Goal: Use online tool/utility: Utilize a website feature to perform a specific function

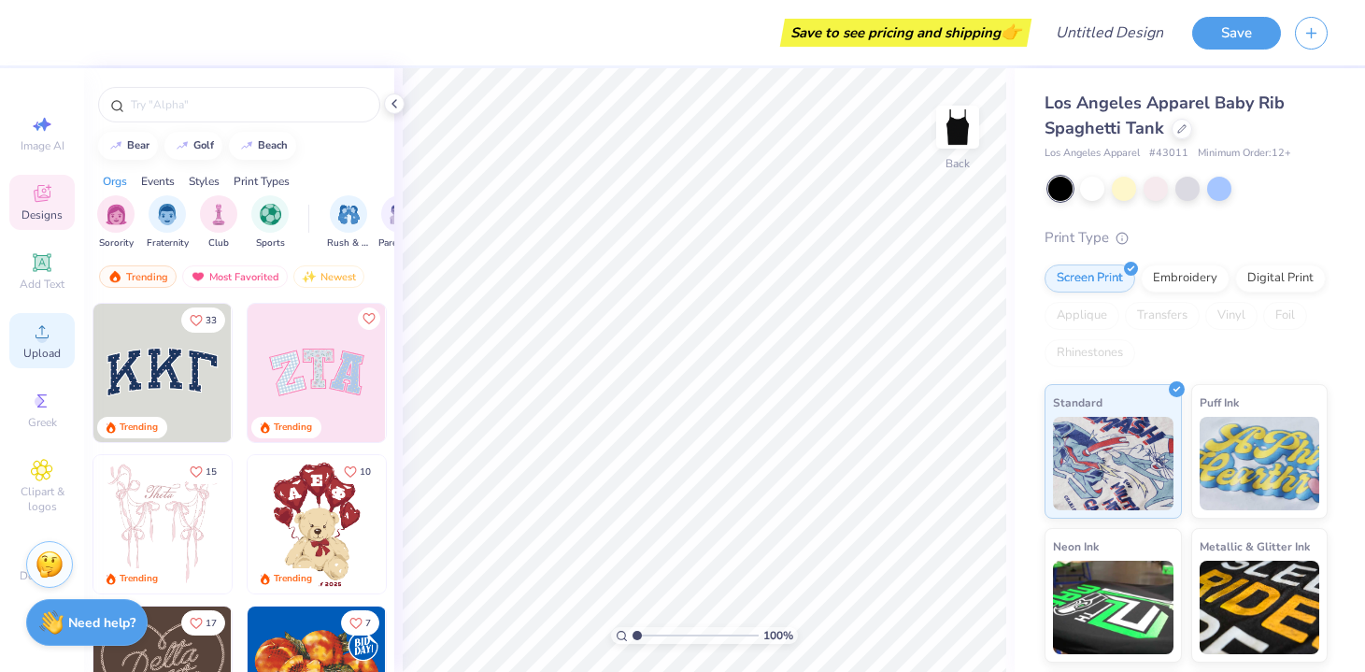
click at [50, 336] on icon at bounding box center [42, 331] width 22 height 22
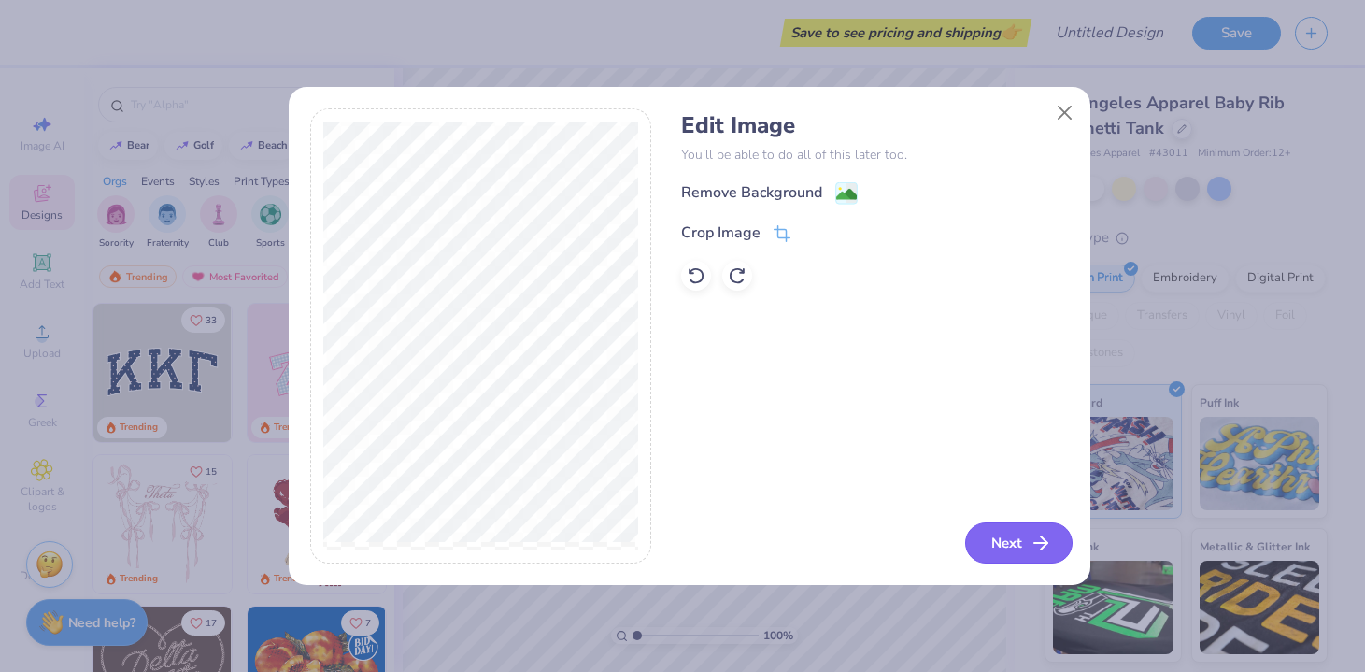
click at [1003, 539] on button "Next" at bounding box center [1018, 542] width 107 height 41
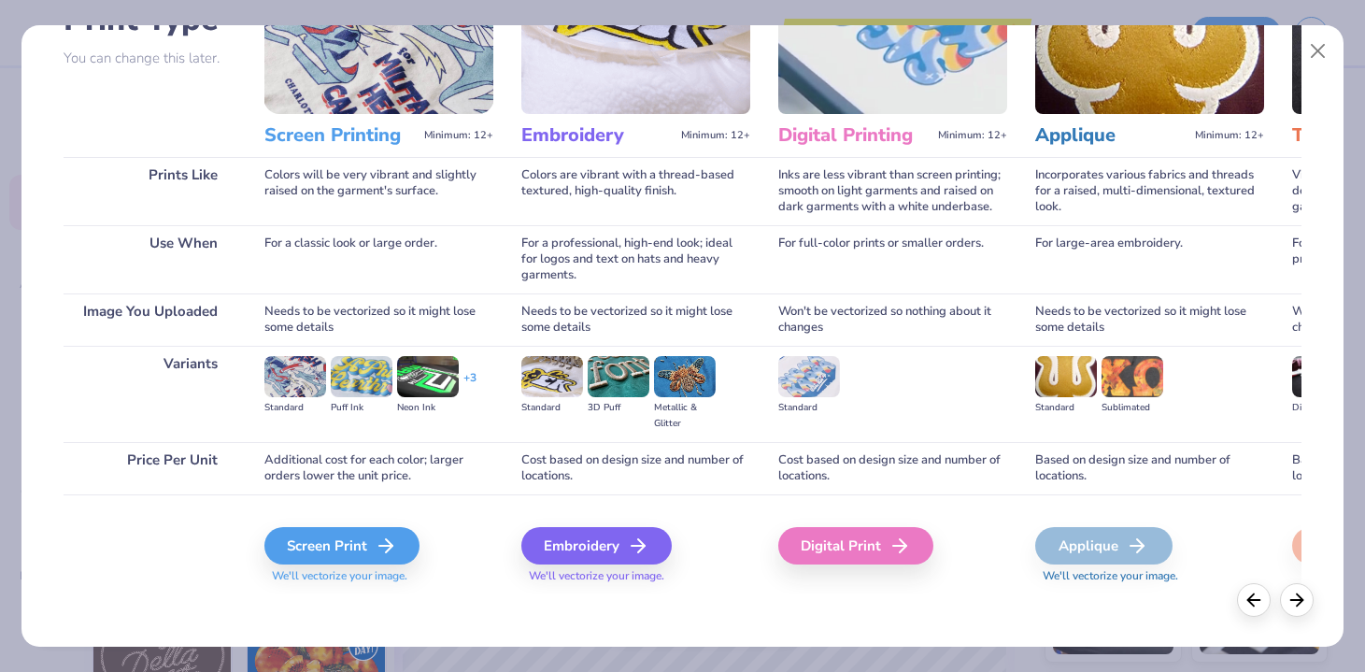
scroll to position [166, 0]
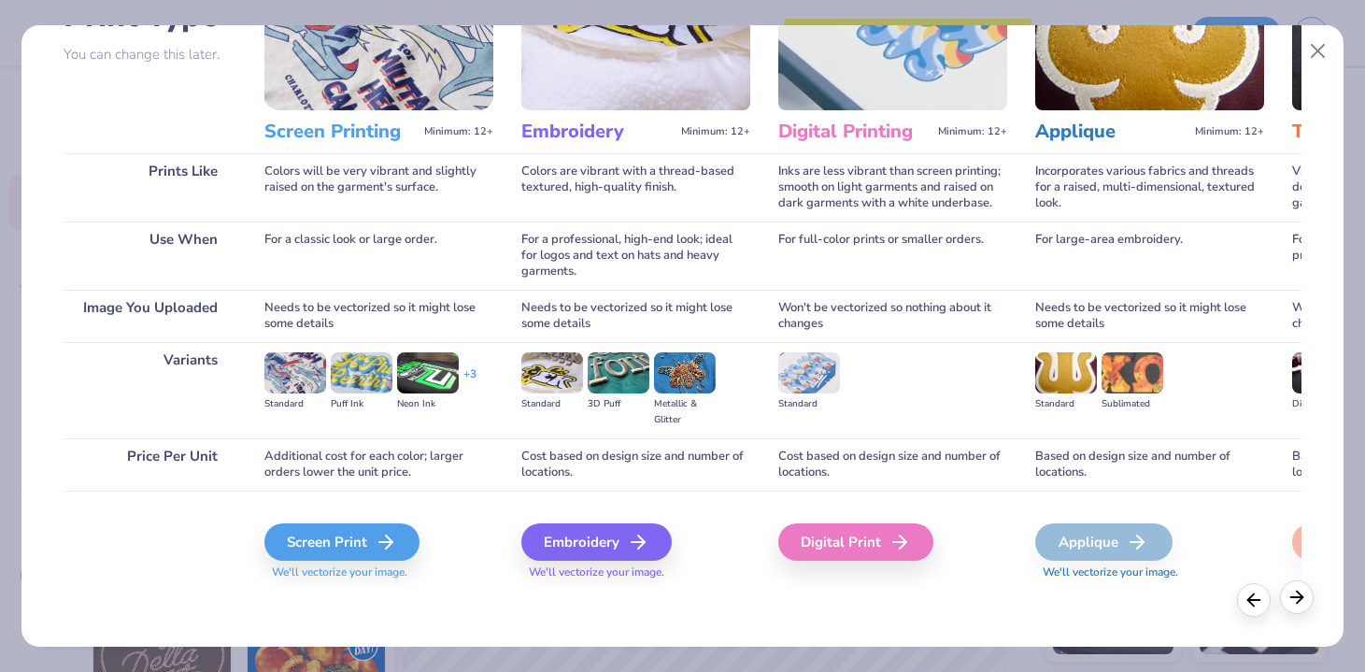
click at [1304, 601] on icon at bounding box center [1297, 597] width 21 height 21
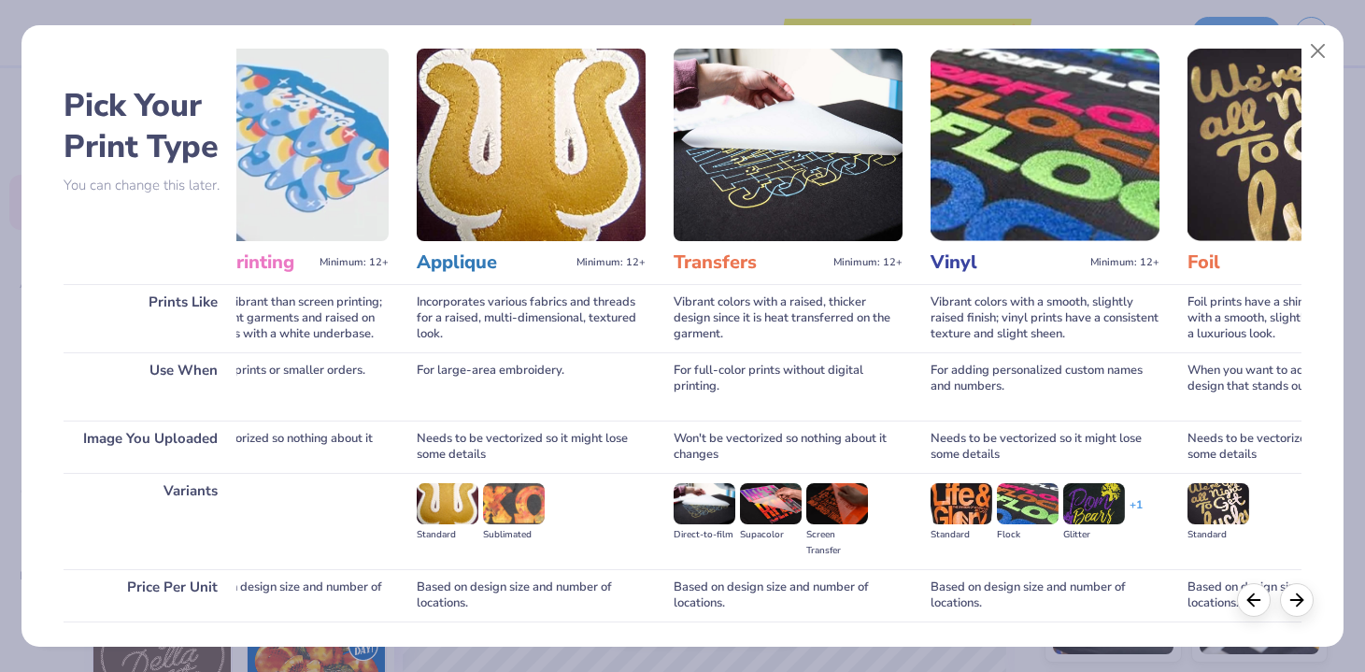
scroll to position [0, 0]
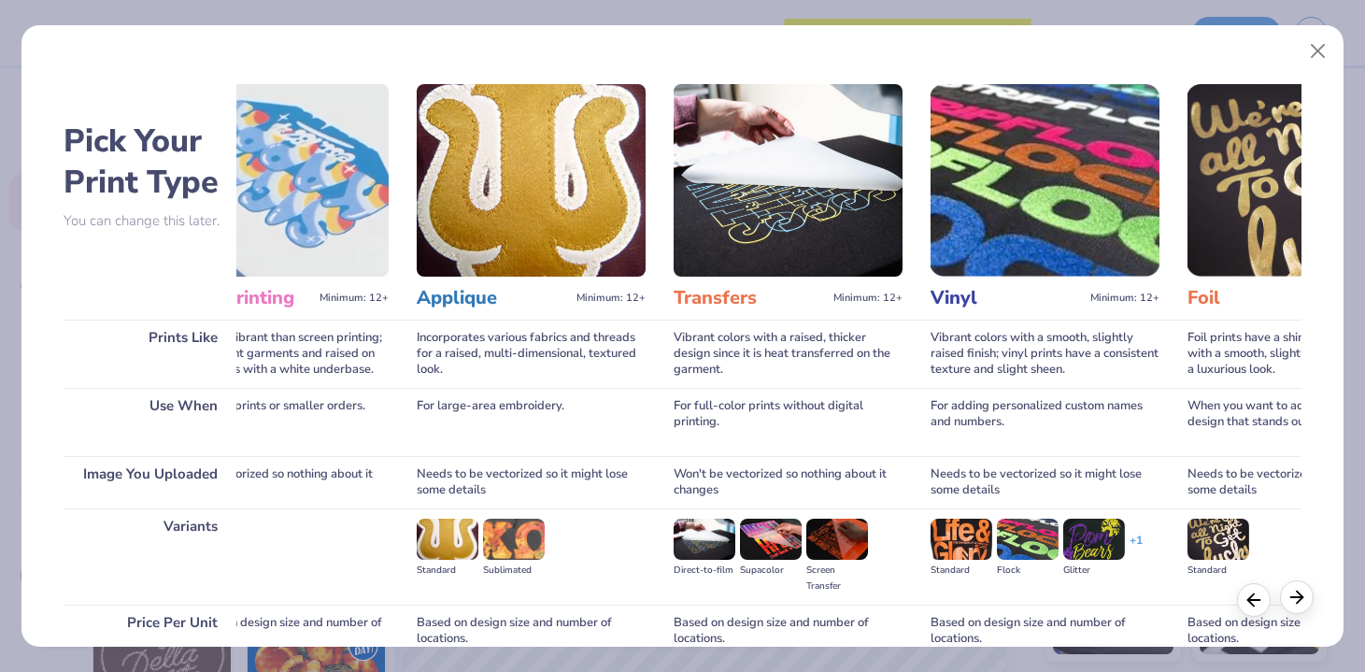
click at [1294, 606] on div at bounding box center [1297, 597] width 34 height 34
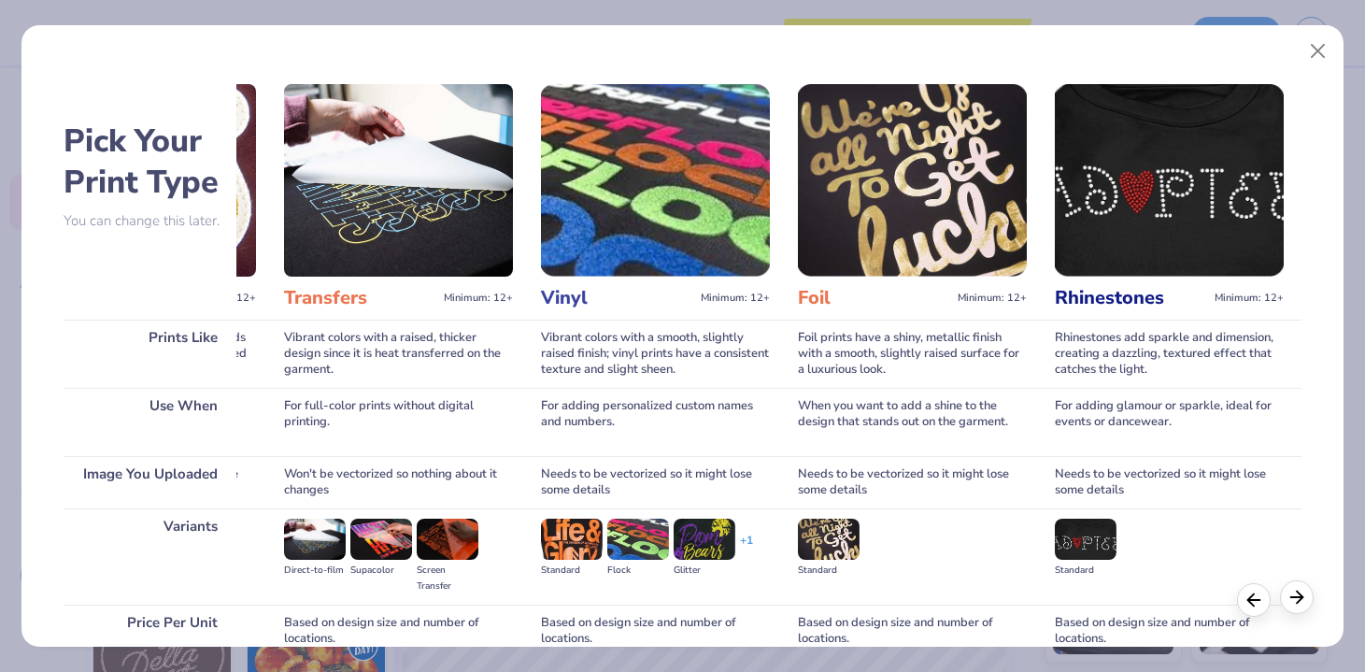
scroll to position [0, 1018]
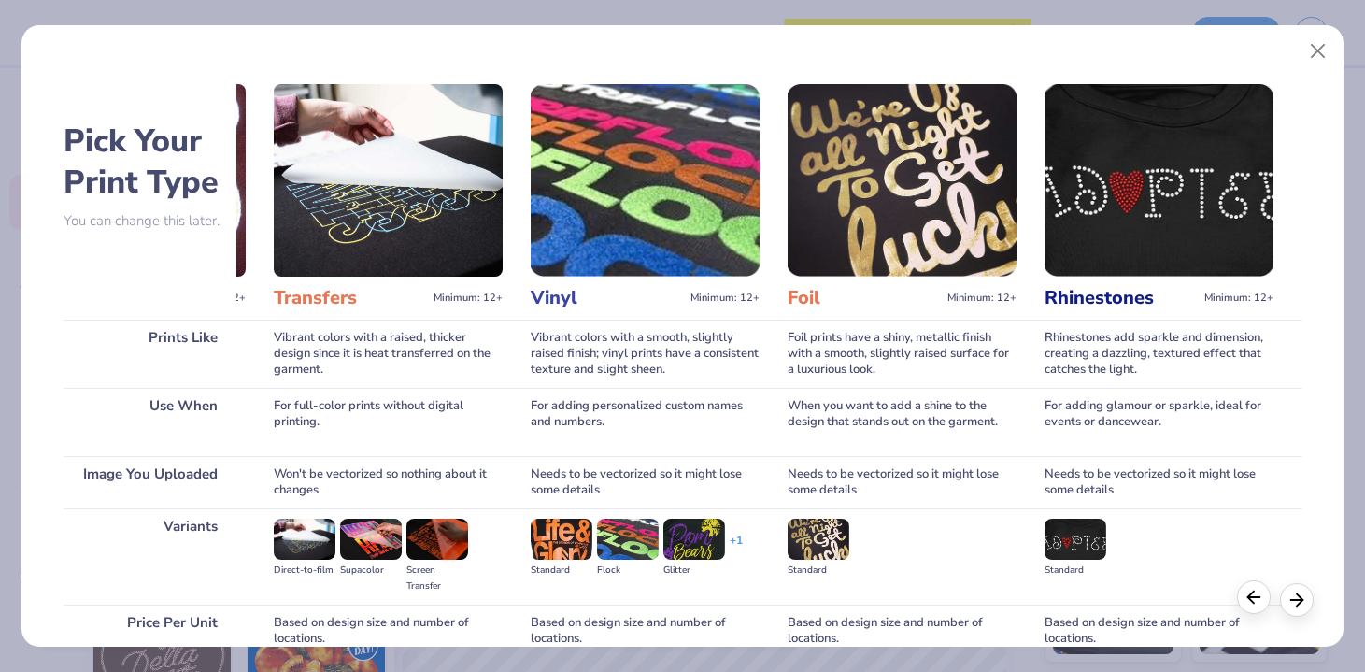
click at [1261, 605] on icon at bounding box center [1254, 597] width 21 height 21
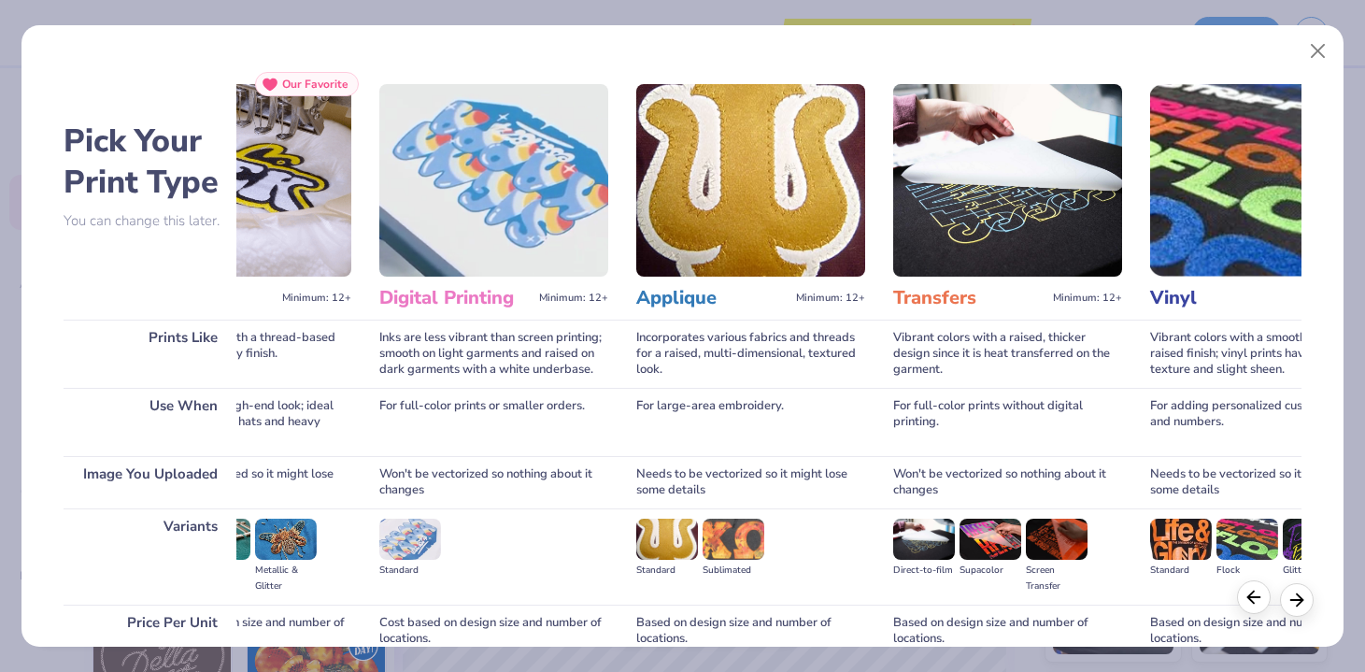
click at [1261, 605] on icon at bounding box center [1254, 597] width 21 height 21
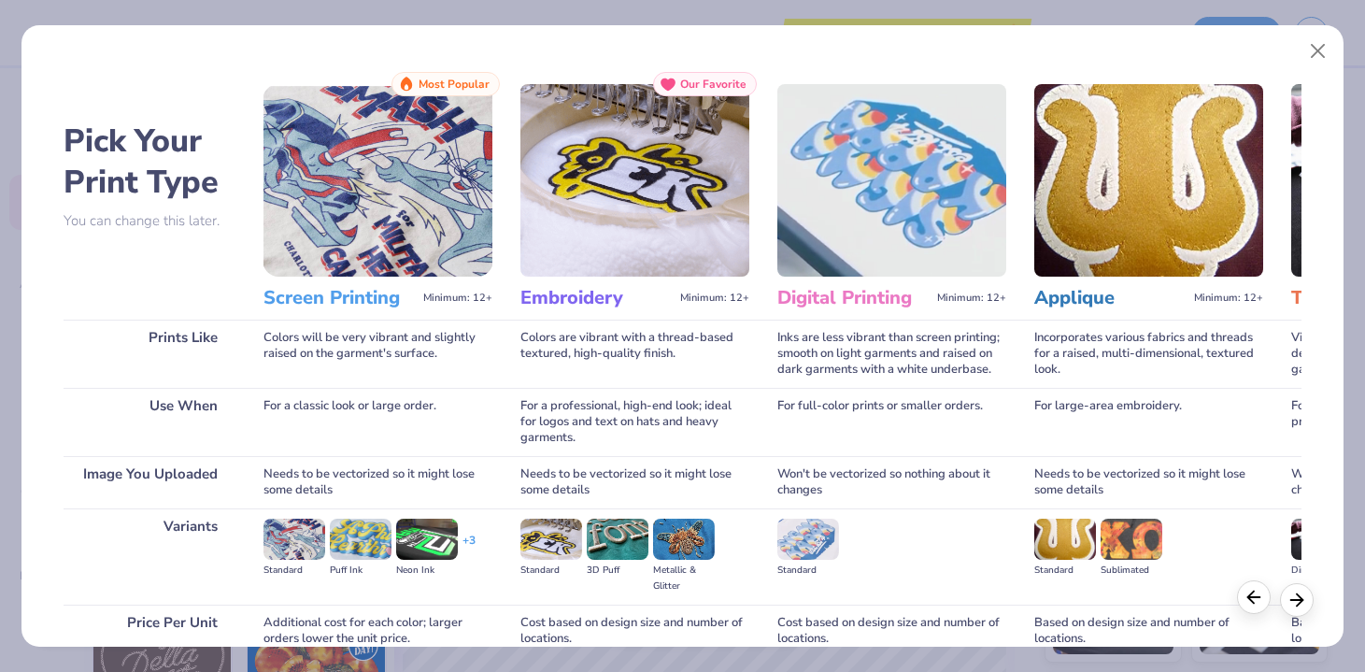
scroll to position [0, 0]
click at [1261, 605] on icon at bounding box center [1254, 597] width 21 height 21
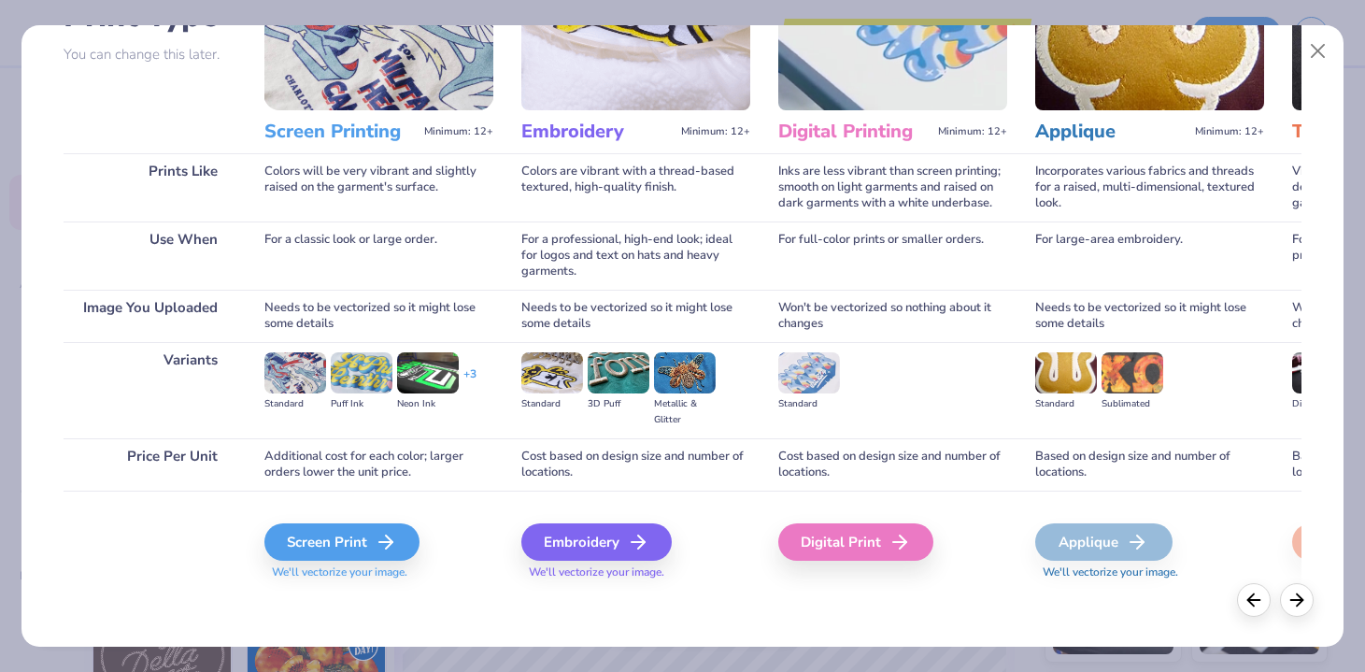
click at [537, 379] on img at bounding box center [552, 372] width 62 height 41
click at [621, 534] on div "Embroidery" at bounding box center [599, 541] width 150 height 37
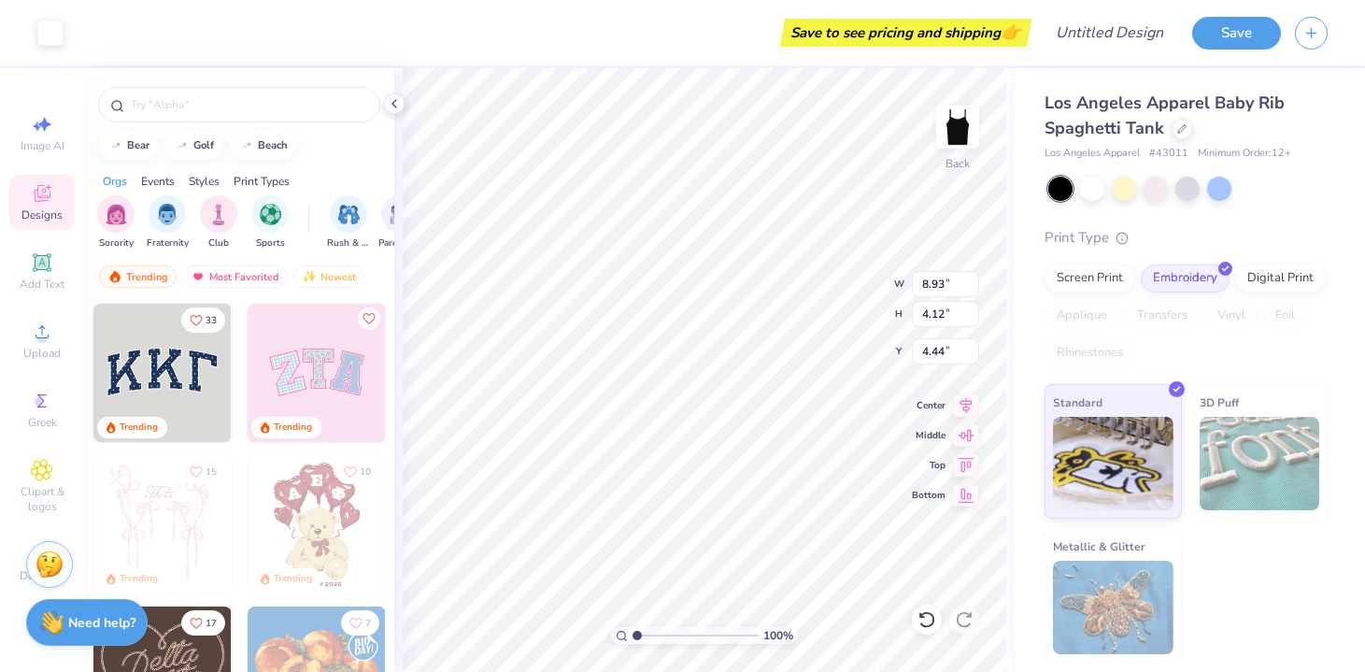
type input "3.70"
type input "1.70"
type input "2.22"
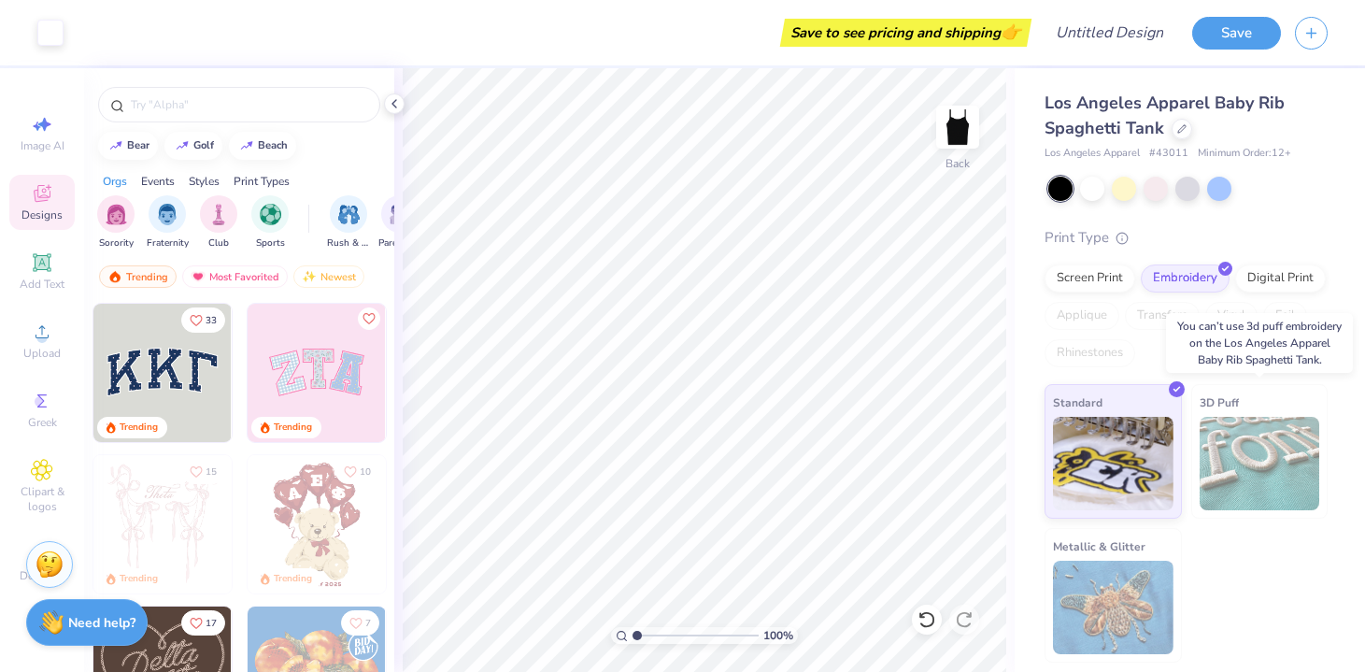
click at [1261, 437] on img at bounding box center [1260, 463] width 121 height 93
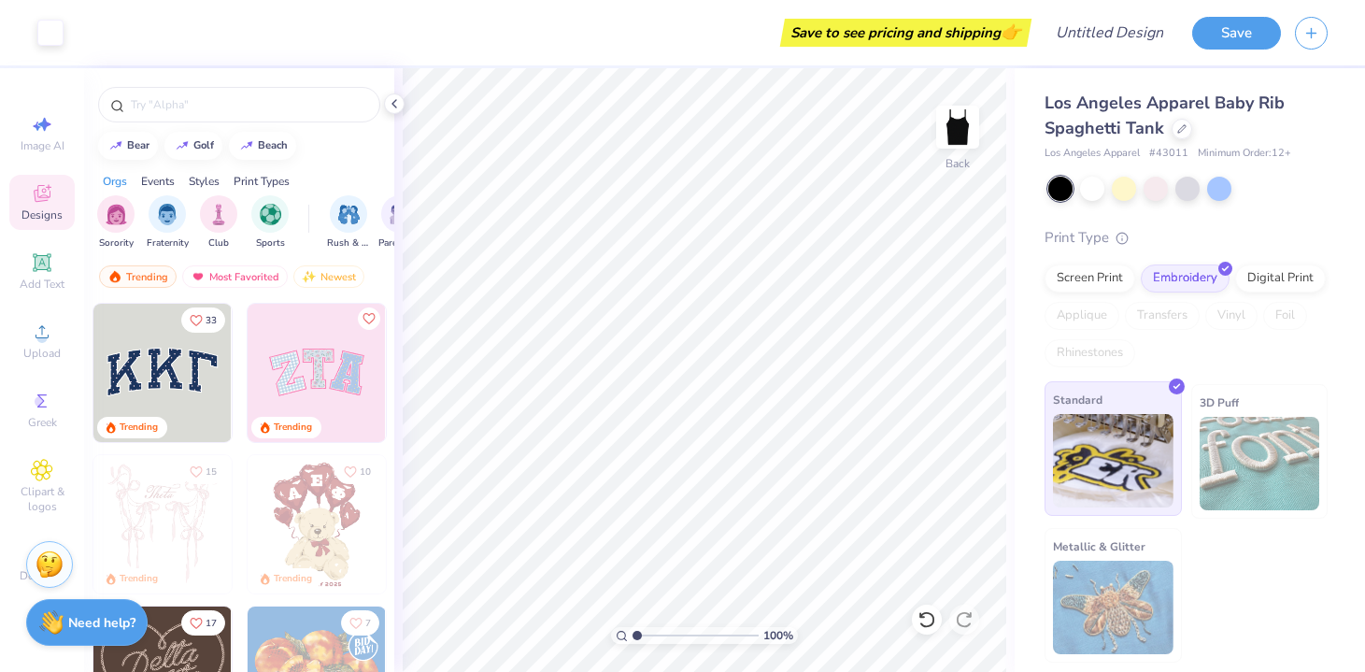
click at [1146, 438] on img at bounding box center [1113, 460] width 121 height 93
click at [1121, 183] on div at bounding box center [1124, 187] width 24 height 24
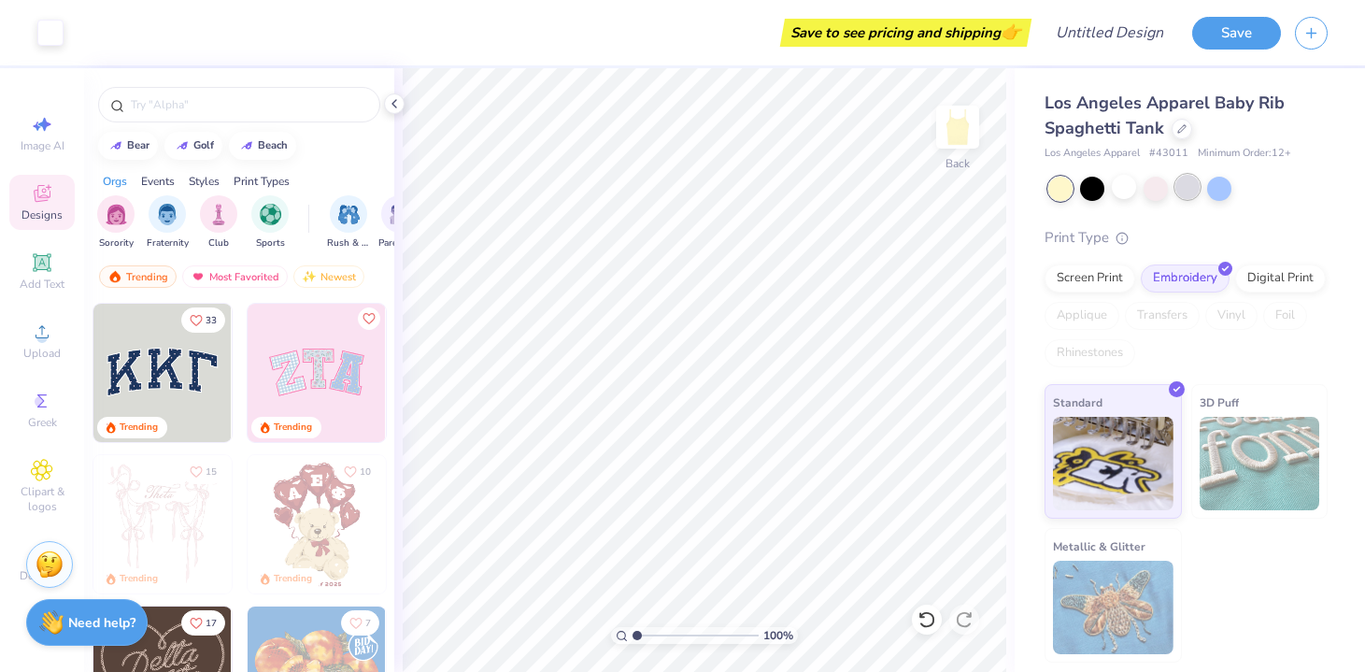
click at [1178, 184] on div at bounding box center [1187, 187] width 24 height 24
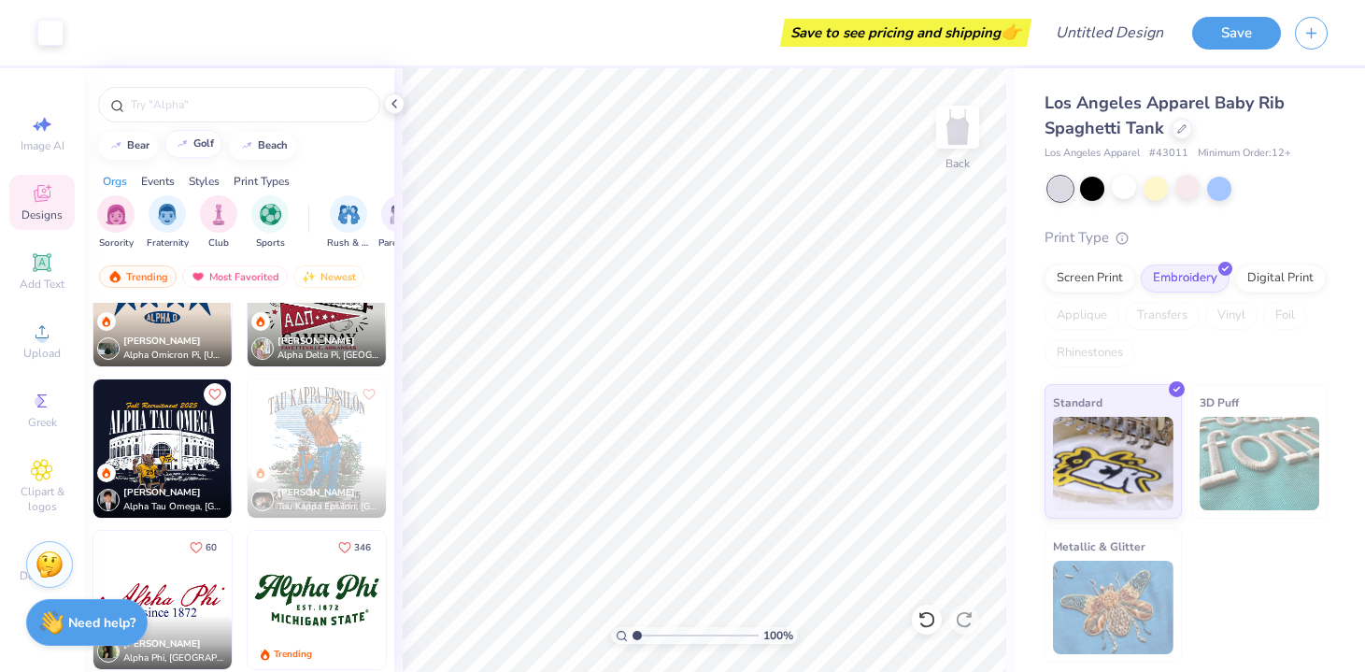
scroll to position [1137, 0]
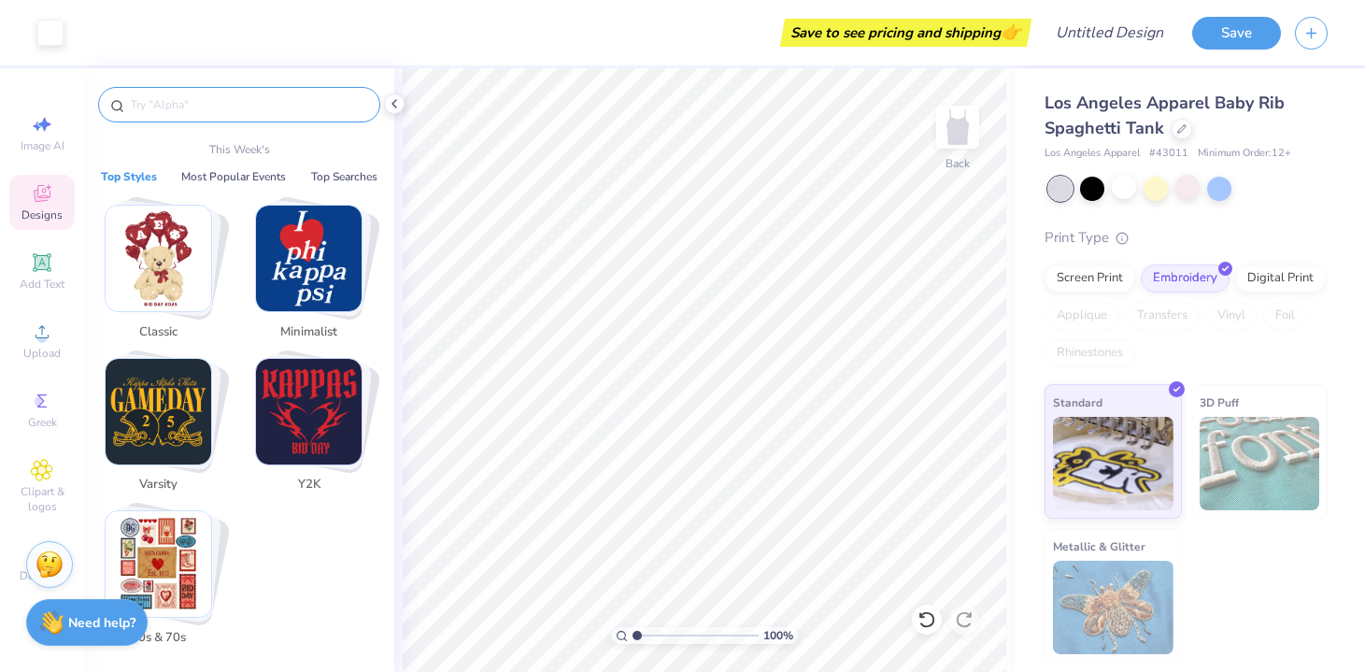
click at [198, 108] on input "text" at bounding box center [248, 104] width 239 height 19
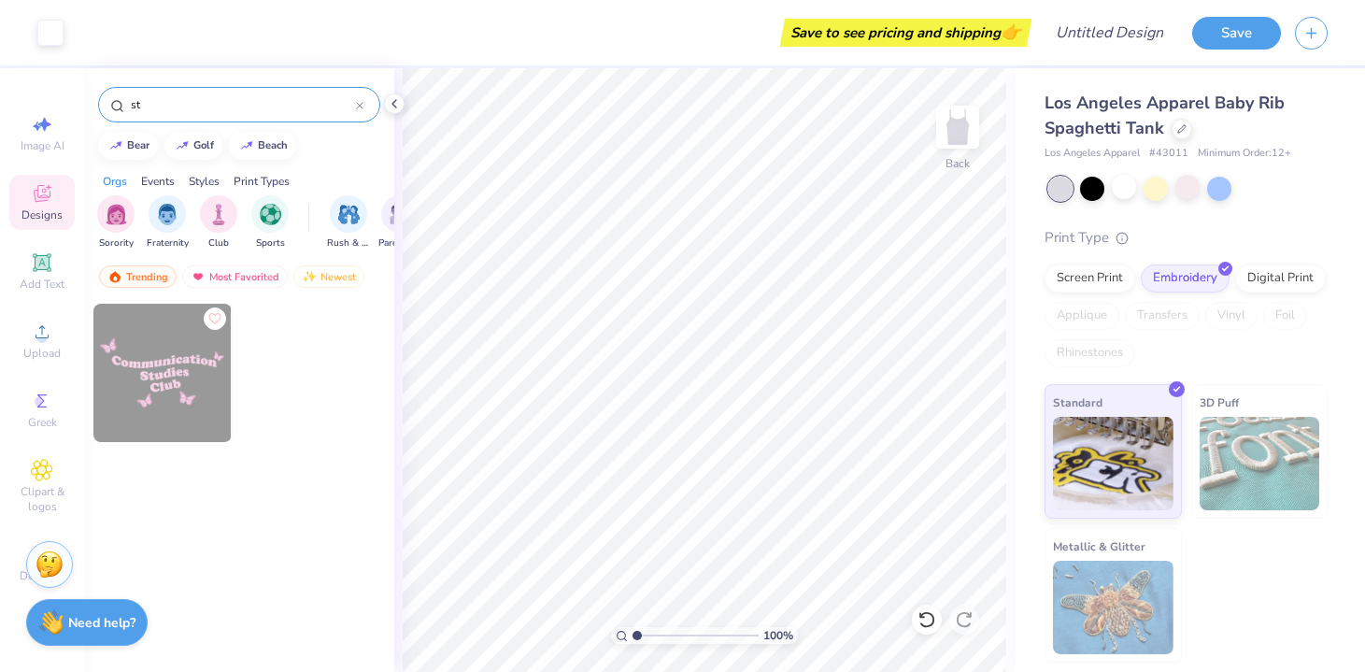
type input "s"
